Goal: Find contact information: Find contact information

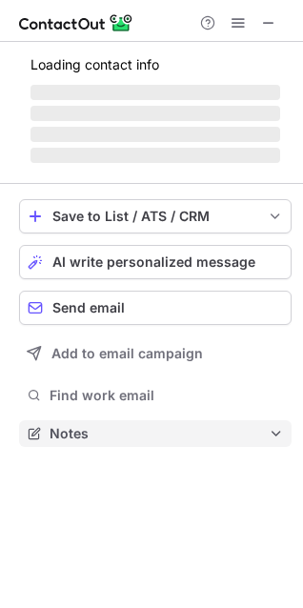
scroll to position [9, 9]
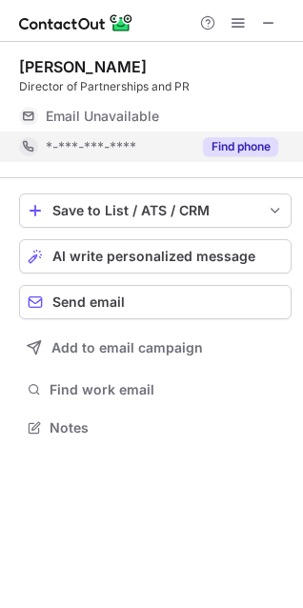
click at [246, 153] on button "Find phone" at bounding box center [240, 146] width 75 height 19
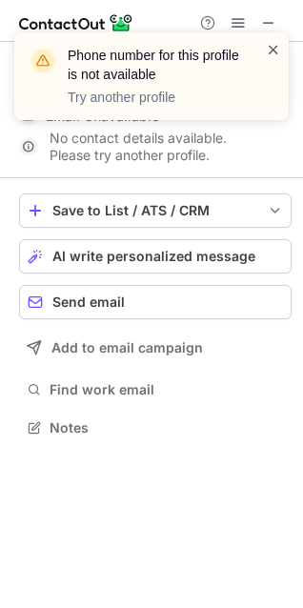
click at [266, 57] on span at bounding box center [273, 49] width 15 height 19
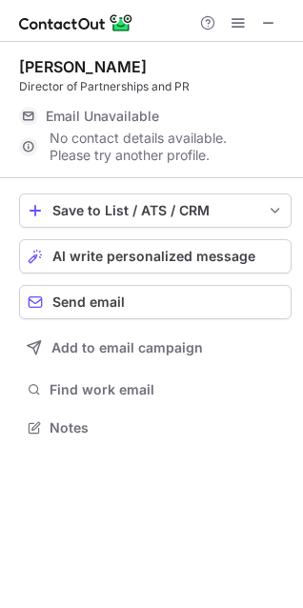
click at [262, 18] on div "Phone number for this profile is not available Try another profile" at bounding box center [151, 83] width 305 height 141
click at [269, 31] on span at bounding box center [268, 22] width 15 height 15
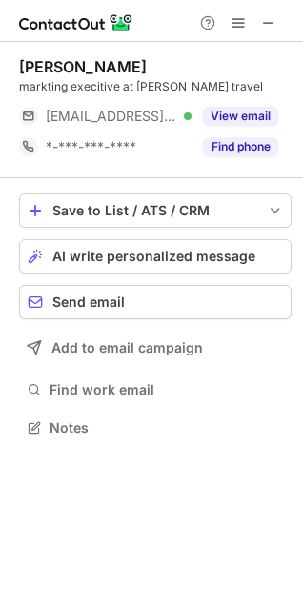
scroll to position [9, 9]
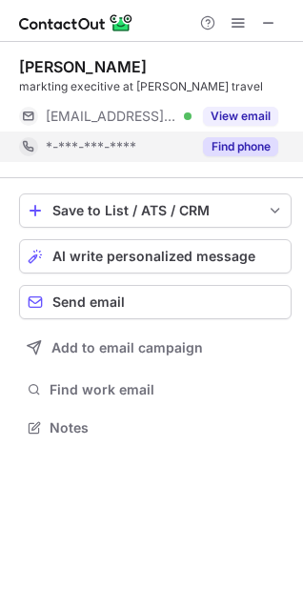
click at [230, 137] on button "Find phone" at bounding box center [240, 146] width 75 height 19
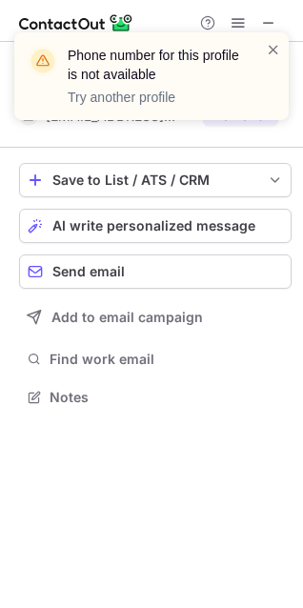
scroll to position [383, 303]
click at [277, 55] on span at bounding box center [273, 49] width 15 height 19
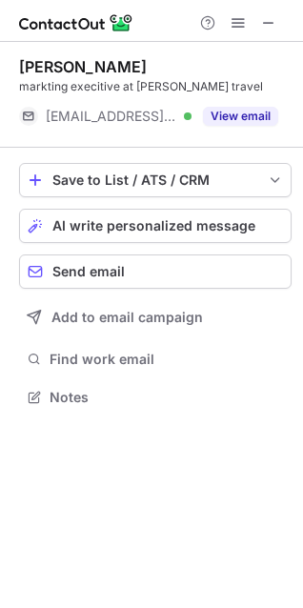
click at [266, 29] on span at bounding box center [268, 22] width 15 height 15
click at [263, 31] on span at bounding box center [268, 22] width 15 height 15
